Goal: Task Accomplishment & Management: Manage account settings

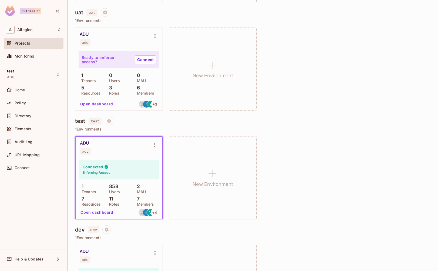
scroll to position [210, 0]
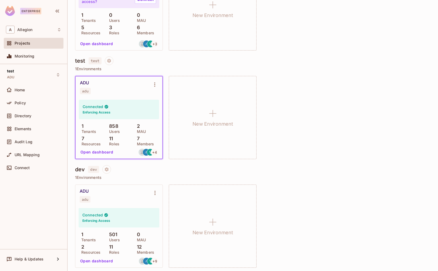
click at [126, 97] on div "ADU adu" at bounding box center [119, 87] width 87 height 22
click at [97, 151] on button "Open dashboard" at bounding box center [96, 152] width 37 height 9
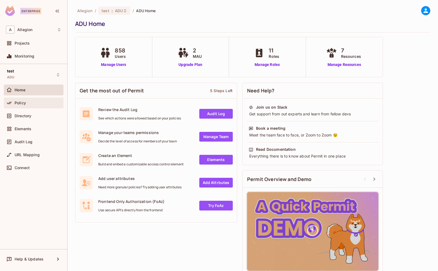
click at [33, 103] on div "Policy" at bounding box center [38, 103] width 47 height 4
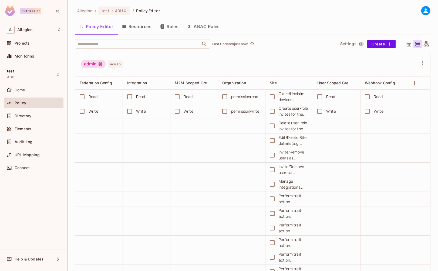
click at [142, 26] on button "Resources" at bounding box center [137, 26] width 38 height 13
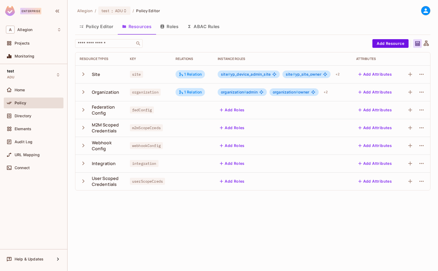
click at [83, 73] on icon "button" at bounding box center [83, 74] width 2 height 4
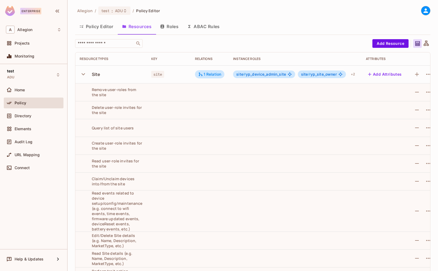
click at [84, 74] on icon "button" at bounding box center [84, 74] width 4 height 2
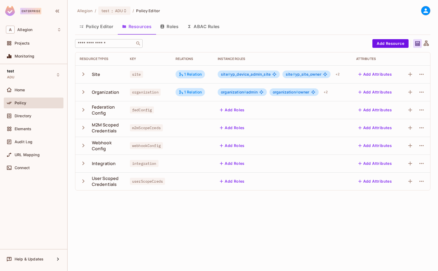
click at [96, 46] on input "text" at bounding box center [105, 43] width 57 height 5
paste input "**********"
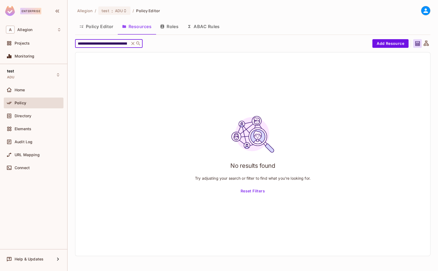
type input "**********"
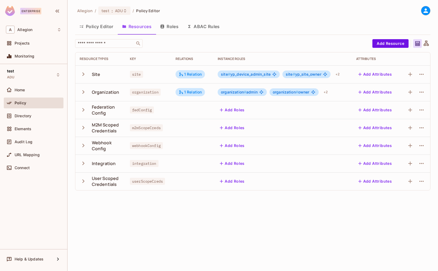
click at [101, 75] on div "Site" at bounding box center [101, 74] width 42 height 11
click at [422, 76] on icon "button" at bounding box center [421, 74] width 6 height 6
click at [304, 44] on div at bounding box center [219, 135] width 438 height 271
click at [201, 26] on button "ABAC Rules" at bounding box center [203, 26] width 41 height 13
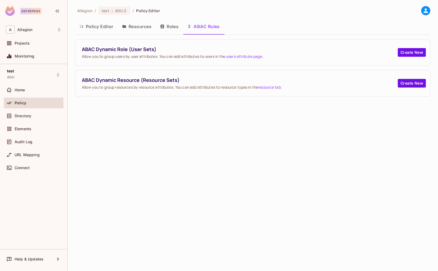
click at [101, 27] on button "Policy Editor" at bounding box center [96, 26] width 43 height 13
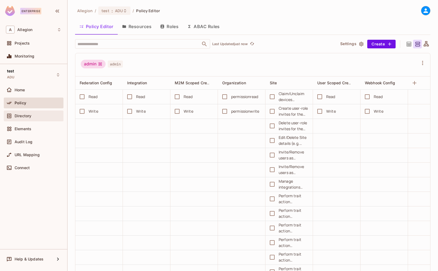
click at [39, 115] on div "Directory" at bounding box center [38, 116] width 47 height 4
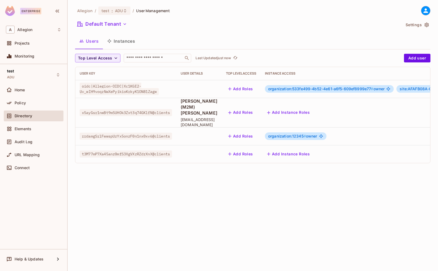
click at [124, 41] on button "Instances" at bounding box center [121, 40] width 36 height 13
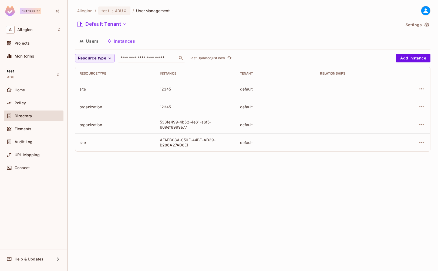
click at [155, 181] on div "Allegion / test : ADU / User Management Default Tenant Settings Users Instances…" at bounding box center [252, 135] width 370 height 271
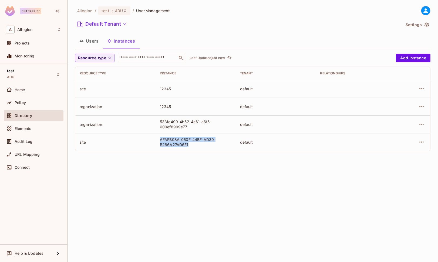
click at [128, 142] on div "site" at bounding box center [116, 142] width 72 height 5
click at [84, 143] on div "site" at bounding box center [116, 142] width 72 height 5
click at [420, 141] on icon "button" at bounding box center [421, 142] width 6 height 6
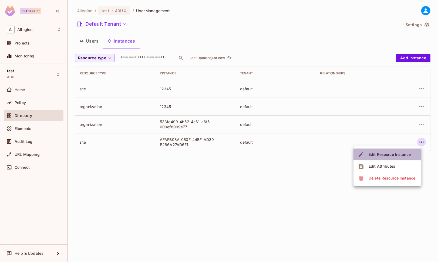
click at [384, 153] on div "Edit Resource Instance" at bounding box center [389, 154] width 42 height 5
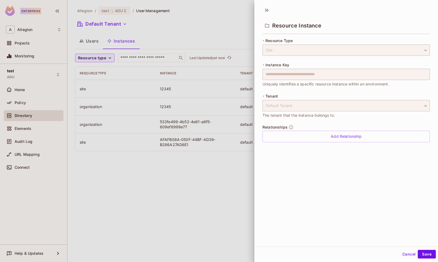
click at [224, 172] on div at bounding box center [219, 131] width 438 height 262
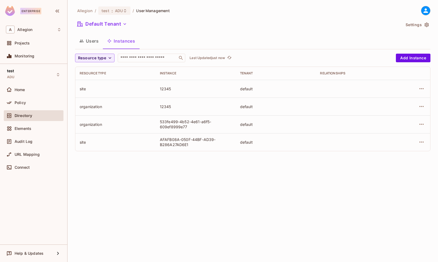
click at [213, 192] on div "Allegion / test : ADU / User Management Default Tenant Settings Users Instances…" at bounding box center [252, 131] width 370 height 262
click at [227, 190] on div "Allegion / test : ADU / User Management Default Tenant Settings Users Instances…" at bounding box center [252, 131] width 370 height 262
click at [420, 125] on icon "button" at bounding box center [421, 124] width 6 height 6
click at [408, 139] on div "Edit Resource Instance" at bounding box center [389, 136] width 42 height 5
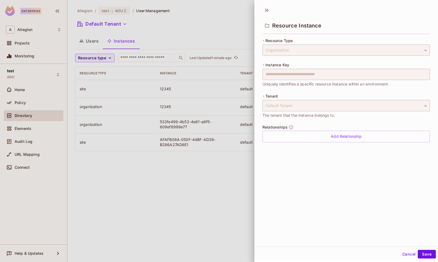
click at [240, 173] on div at bounding box center [219, 131] width 438 height 262
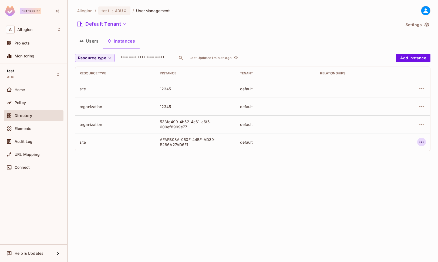
click at [425, 143] on button "button" at bounding box center [421, 142] width 9 height 9
click at [238, 180] on div at bounding box center [219, 131] width 438 height 262
click at [419, 126] on icon "button" at bounding box center [421, 124] width 6 height 6
click at [406, 148] on li "Edit Attributes" at bounding box center [387, 149] width 68 height 12
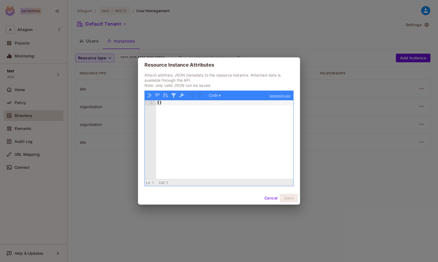
click at [269, 198] on button "Cancel" at bounding box center [271, 198] width 18 height 9
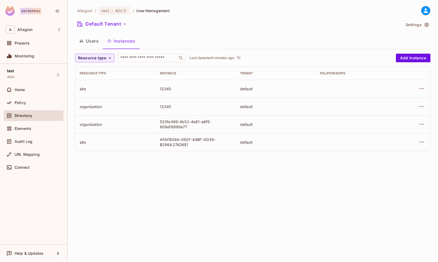
click at [309, 29] on div "Default Tenant" at bounding box center [238, 25] width 326 height 10
click at [43, 101] on div "Policy" at bounding box center [38, 103] width 47 height 4
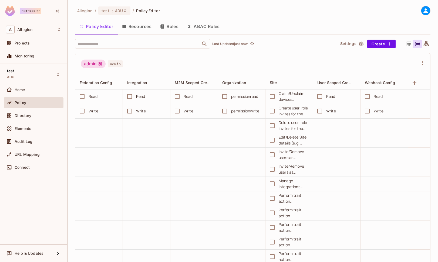
click at [177, 24] on button "Roles" at bounding box center [169, 26] width 27 height 13
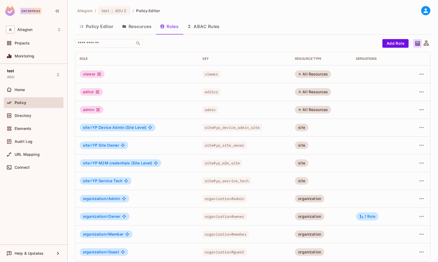
click at [145, 26] on button "Resources" at bounding box center [137, 26] width 38 height 13
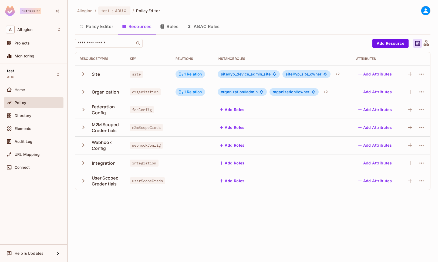
click at [83, 74] on icon "button" at bounding box center [83, 73] width 7 height 7
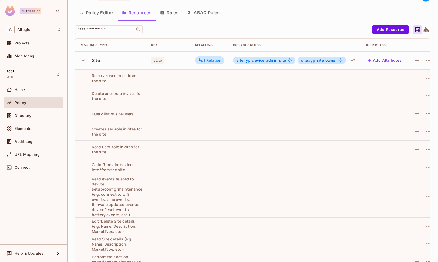
scroll to position [21, 0]
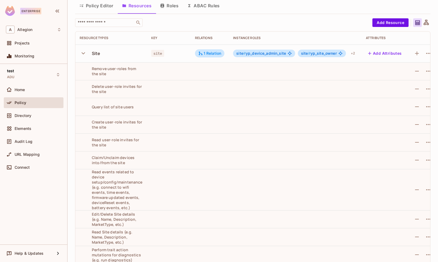
click at [323, 53] on span "site # yp_site_owner" at bounding box center [319, 53] width 36 height 4
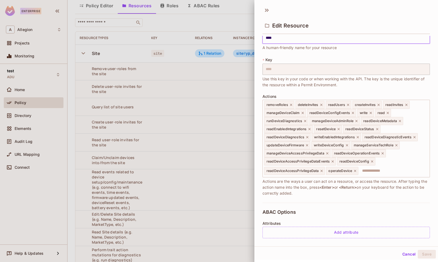
scroll to position [13, 0]
click at [267, 8] on icon at bounding box center [266, 10] width 9 height 9
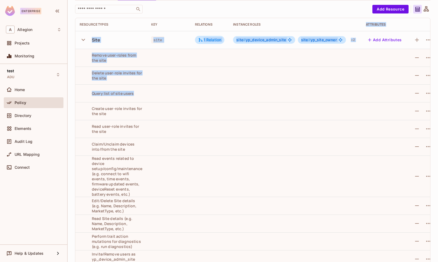
scroll to position [0, 10]
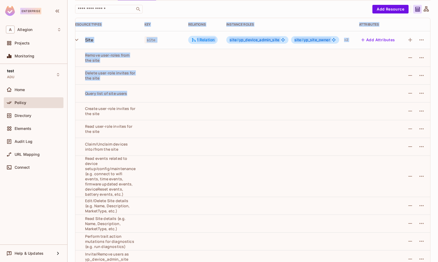
drag, startPoint x: 340, startPoint y: 90, endPoint x: 453, endPoint y: 96, distance: 113.5
click at [438, 96] on html "Enterprise A Allegion Projects Monitoring test ADU Home Policy Directory Elemen…" at bounding box center [219, 131] width 438 height 262
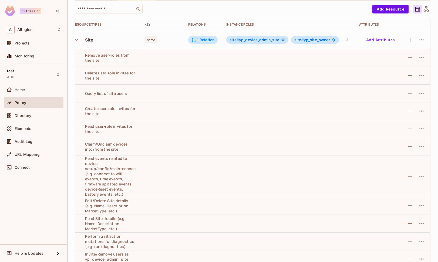
click at [292, 72] on td at bounding box center [288, 76] width 133 height 18
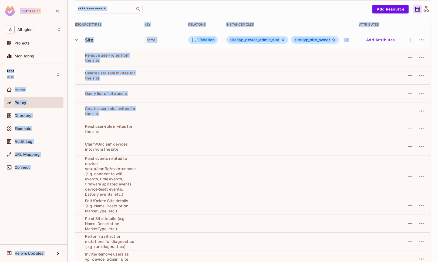
scroll to position [0, 0]
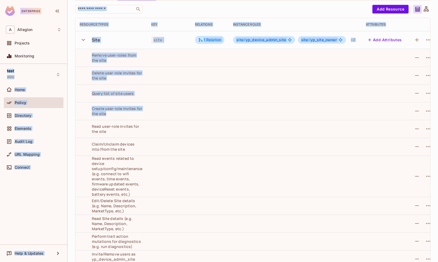
drag, startPoint x: 235, startPoint y: 118, endPoint x: 43, endPoint y: 62, distance: 199.6
click at [43, 62] on div "Enterprise A Allegion Projects Monitoring test ADU Home Policy Directory Elemen…" at bounding box center [219, 131] width 438 height 262
click at [204, 78] on td at bounding box center [210, 76] width 38 height 18
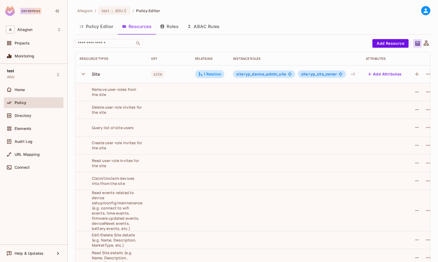
click at [320, 74] on span "site # yp_site_owner" at bounding box center [319, 74] width 36 height 4
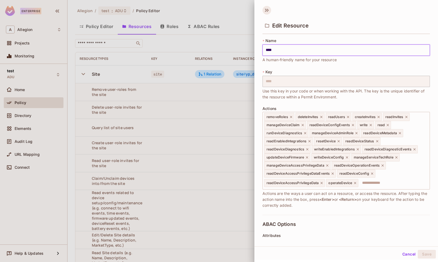
click at [265, 10] on icon at bounding box center [266, 10] width 9 height 9
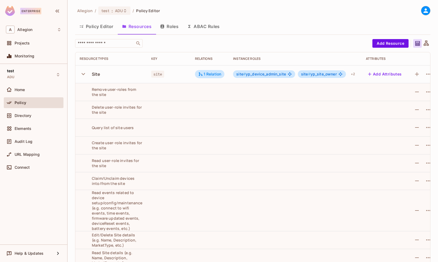
click at [174, 29] on button "Roles" at bounding box center [169, 26] width 27 height 13
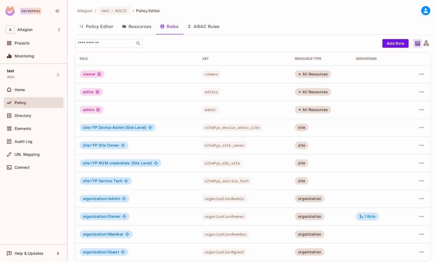
scroll to position [4, 0]
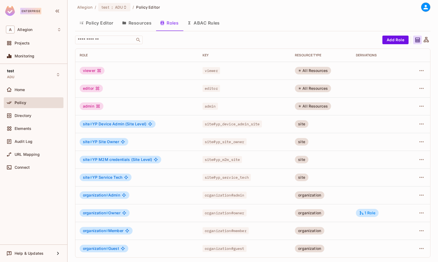
click at [110, 143] on span "site # YP Site Owner" at bounding box center [101, 142] width 36 height 4
click at [418, 141] on icon "button" at bounding box center [421, 142] width 6 height 6
click at [402, 153] on span "Edit Role" at bounding box center [393, 154] width 19 height 9
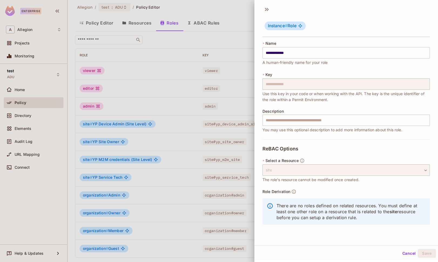
scroll to position [0, 0]
click at [298, 173] on div "site" at bounding box center [345, 170] width 167 height 11
click at [268, 8] on icon at bounding box center [268, 9] width 2 height 3
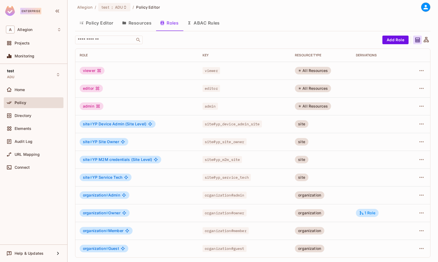
click at [423, 39] on icon at bounding box center [426, 40] width 7 height 7
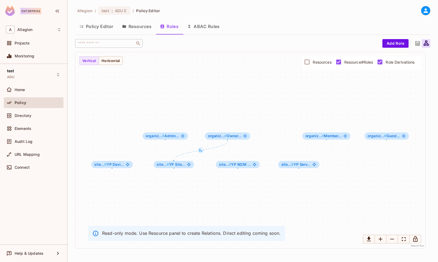
scroll to position [0, 0]
click at [170, 165] on span "site... # YP Site..." at bounding box center [171, 165] width 28 height 4
click at [137, 24] on button "Resources" at bounding box center [137, 26] width 38 height 13
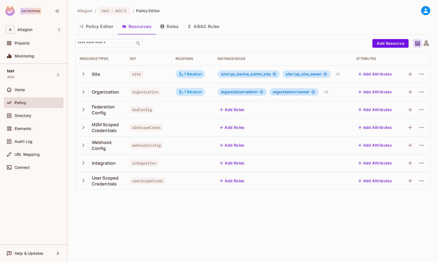
click at [80, 72] on icon "button" at bounding box center [83, 73] width 7 height 7
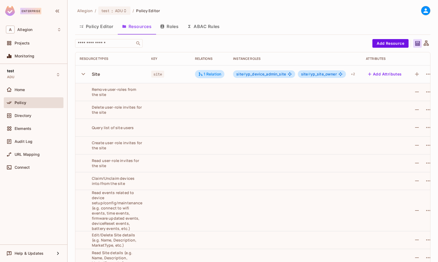
click at [194, 26] on button "ABAC Rules" at bounding box center [203, 26] width 41 height 13
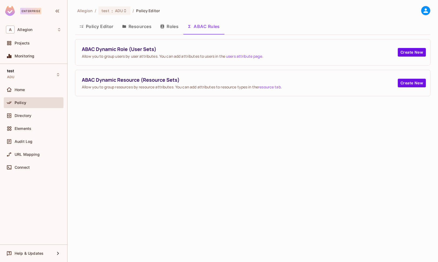
click at [174, 26] on button "Roles" at bounding box center [169, 26] width 27 height 13
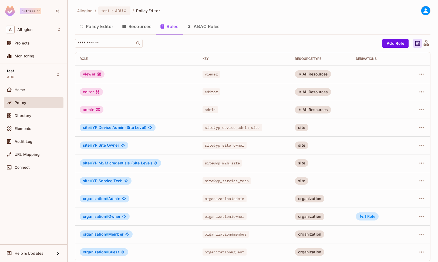
click at [137, 28] on button "Resources" at bounding box center [137, 26] width 38 height 13
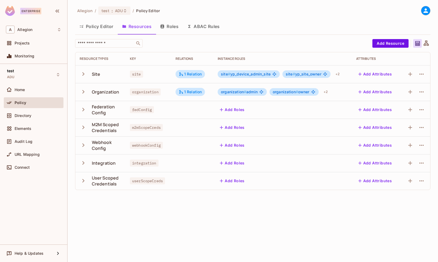
click at [83, 93] on icon "button" at bounding box center [83, 92] width 2 height 4
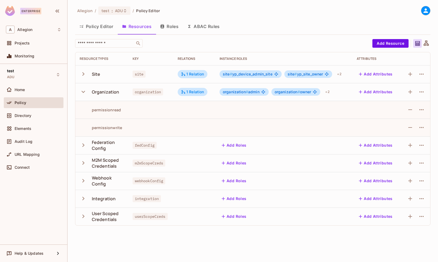
click at [85, 90] on icon "button" at bounding box center [83, 91] width 7 height 7
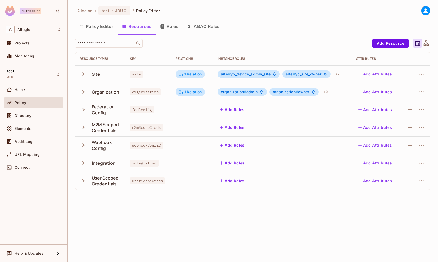
click at [84, 77] on icon "button" at bounding box center [83, 73] width 7 height 7
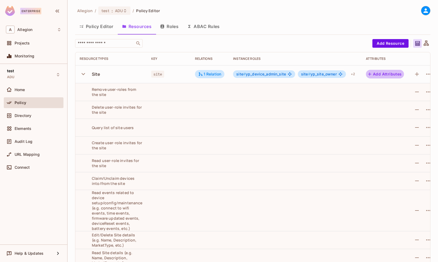
click at [392, 75] on button "Add Attributes" at bounding box center [385, 74] width 38 height 9
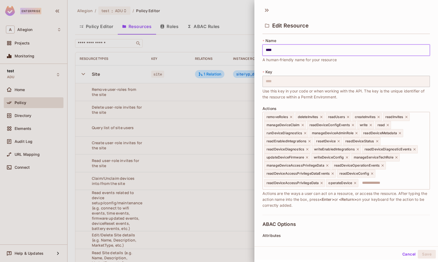
scroll to position [113, 0]
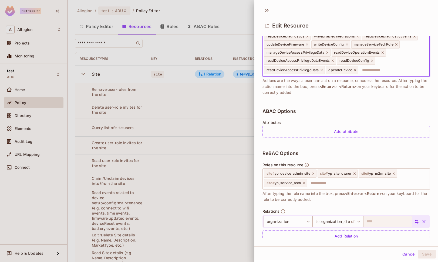
click at [385, 69] on input "text" at bounding box center [393, 70] width 69 height 11
type input "**********"
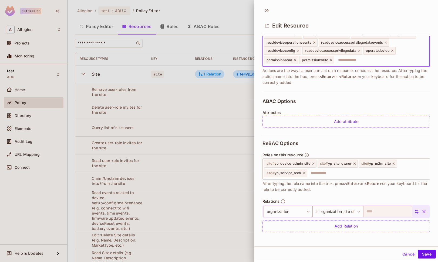
scroll to position [1, 0]
click at [418, 253] on button "Save" at bounding box center [427, 253] width 18 height 9
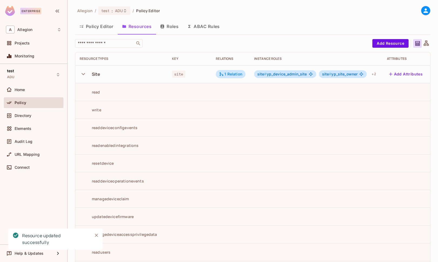
click at [168, 25] on button "Roles" at bounding box center [169, 26] width 27 height 13
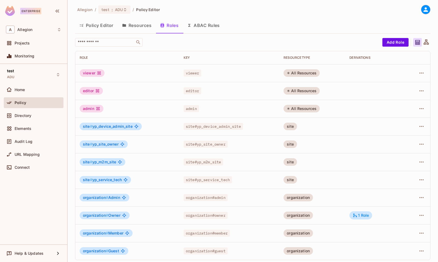
scroll to position [4, 0]
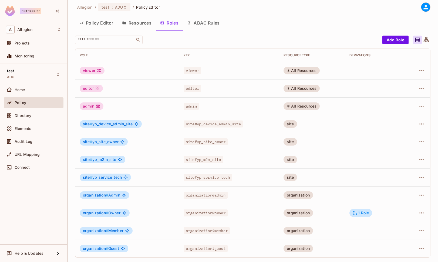
click at [103, 142] on span "site # yp_site_owner" at bounding box center [101, 142] width 36 height 4
click at [419, 140] on icon "button" at bounding box center [421, 142] width 6 height 6
click at [407, 157] on li "Edit Role" at bounding box center [394, 154] width 48 height 12
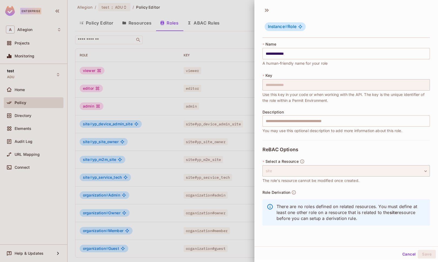
scroll to position [1, 0]
click at [267, 11] on icon at bounding box center [266, 9] width 9 height 9
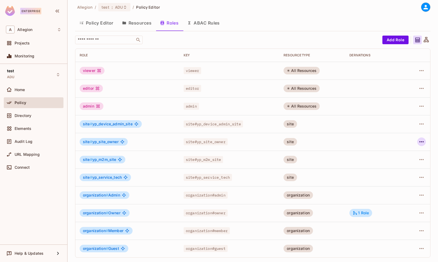
click at [419, 142] on icon "button" at bounding box center [421, 141] width 4 height 1
click at [407, 166] on div "Edit Attributes" at bounding box center [398, 166] width 27 height 5
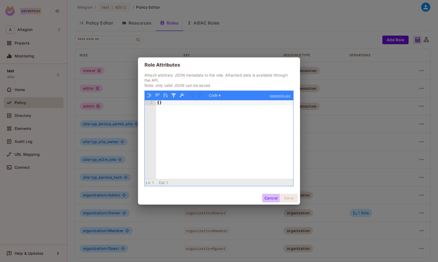
click at [268, 196] on button "Cancel" at bounding box center [271, 198] width 18 height 9
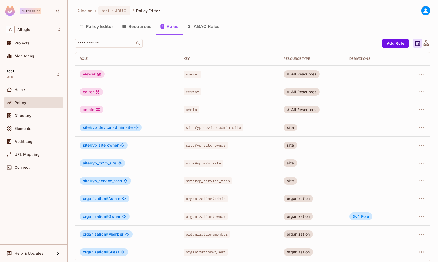
scroll to position [4, 0]
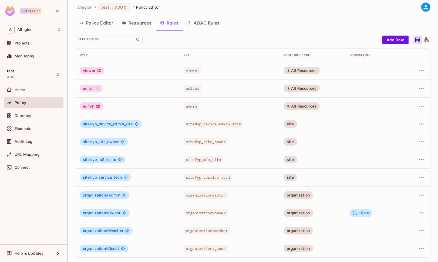
click at [103, 24] on button "Policy Editor" at bounding box center [96, 22] width 43 height 13
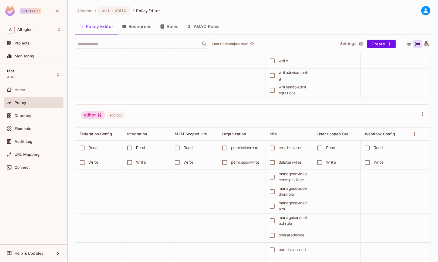
scroll to position [186, 0]
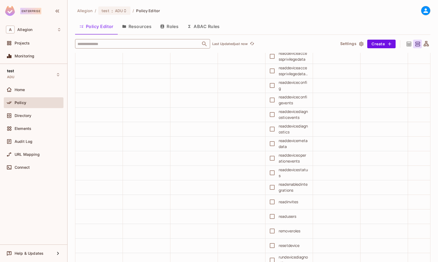
click at [151, 44] on input "text" at bounding box center [137, 43] width 123 height 9
type input "*****"
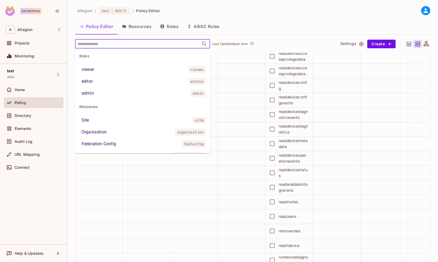
scroll to position [0, 0]
click at [272, 15] on div "Allegion / test : ADU / Policy Editor" at bounding box center [252, 10] width 355 height 9
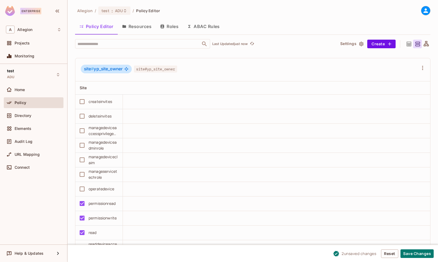
scroll to position [3102, 0]
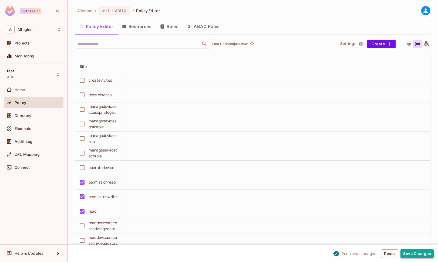
click at [410, 251] on button "Save Changes" at bounding box center [416, 254] width 33 height 9
